Goal: Task Accomplishment & Management: Use online tool/utility

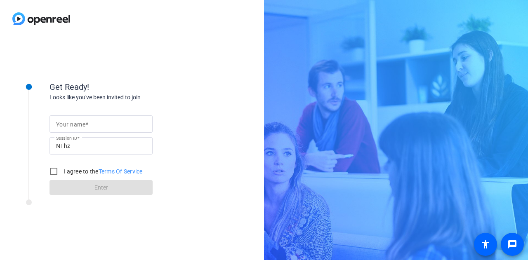
click at [65, 122] on mat-label "Your name" at bounding box center [70, 124] width 29 height 7
click at [65, 122] on input "Your name" at bounding box center [101, 124] width 90 height 10
type input "[PERSON_NAME]"
click at [56, 172] on input "I agree to the Terms Of Service" at bounding box center [53, 171] width 17 height 17
checkbox input "true"
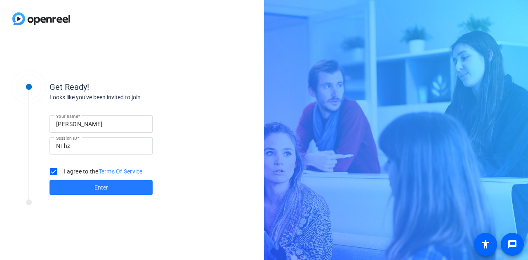
click at [82, 189] on span at bounding box center [101, 188] width 103 height 20
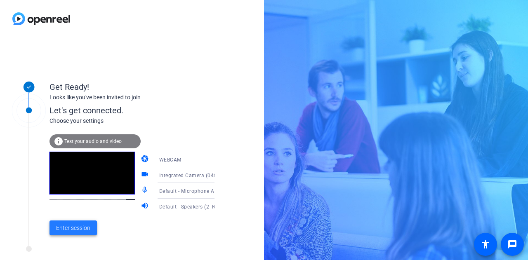
click at [63, 229] on span "Enter session" at bounding box center [73, 228] width 34 height 9
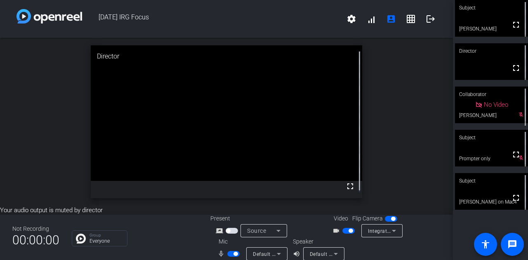
click at [485, 19] on video at bounding box center [491, 18] width 73 height 37
click at [345, 232] on span "button" at bounding box center [349, 231] width 12 height 6
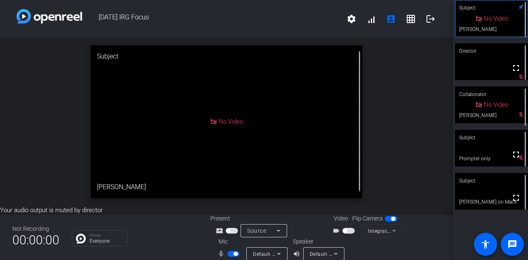
click at [490, 183] on div "Subject" at bounding box center [491, 181] width 73 height 16
